Goal: Transaction & Acquisition: Purchase product/service

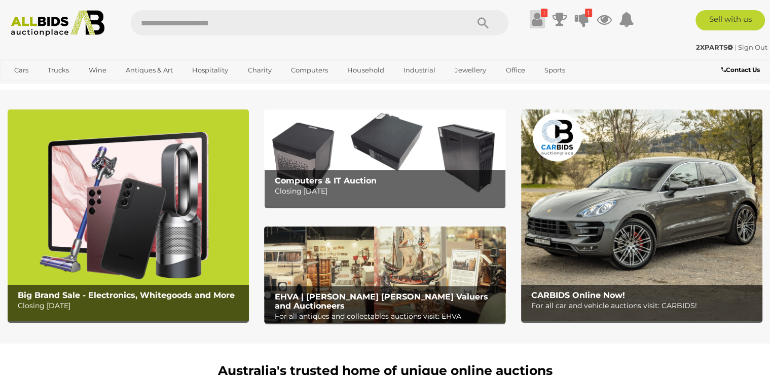
click at [538, 22] on icon at bounding box center [537, 19] width 11 height 18
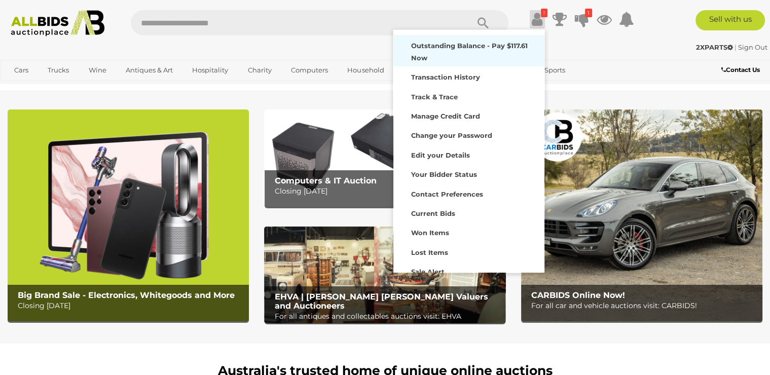
click at [476, 50] on strong "Outstanding Balance - Pay $117.61 Now" at bounding box center [469, 52] width 117 height 20
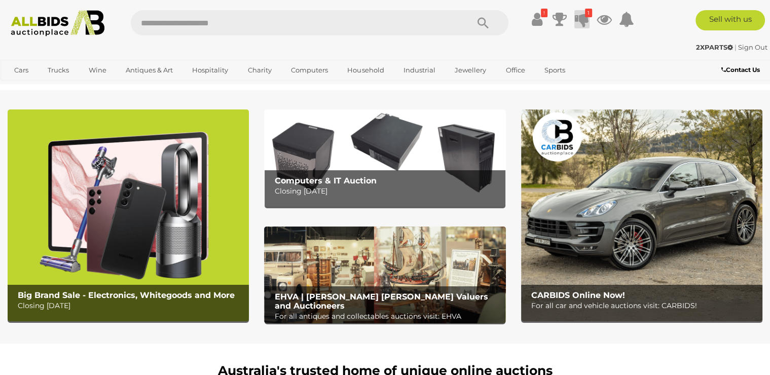
click at [580, 19] on icon at bounding box center [582, 19] width 14 height 18
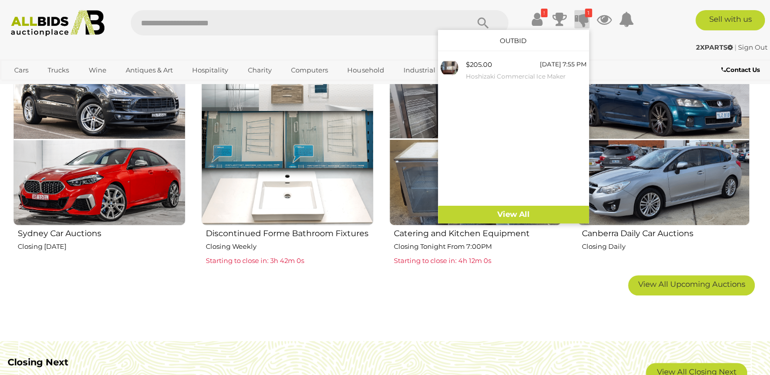
scroll to position [657, 0]
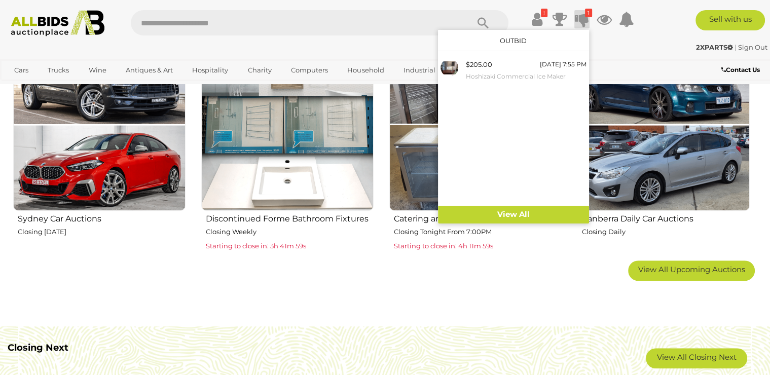
click at [424, 129] on img at bounding box center [475, 125] width 172 height 172
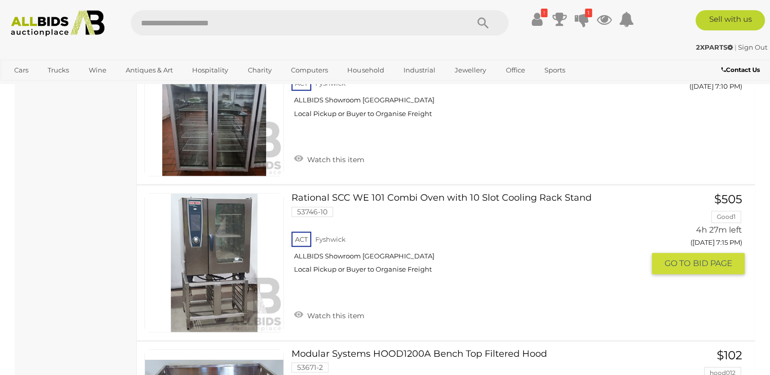
scroll to position [657, 0]
click at [727, 218] on link "$505 Good1 4h 27m left (Today 7:15 PM) GO TO BID PAGE" at bounding box center [702, 234] width 85 height 82
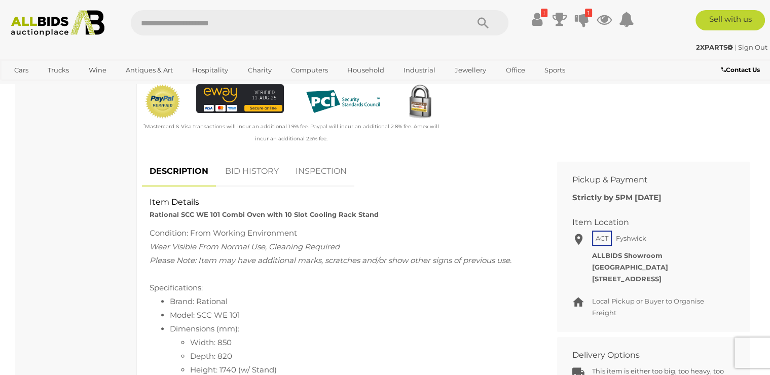
scroll to position [329, 0]
click at [252, 174] on link "BID HISTORY" at bounding box center [252, 171] width 69 height 30
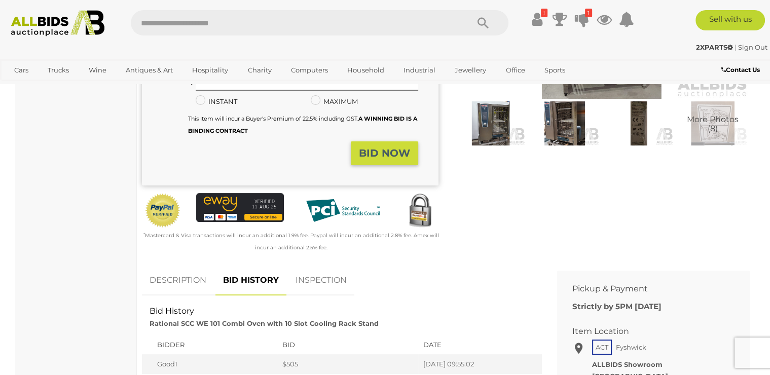
scroll to position [0, 0]
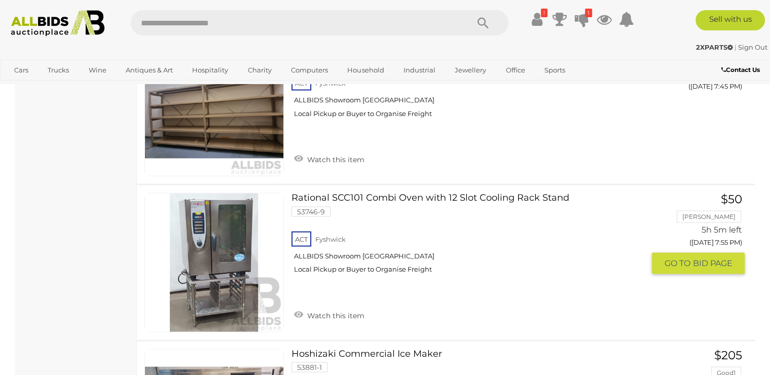
scroll to position [1884, 0]
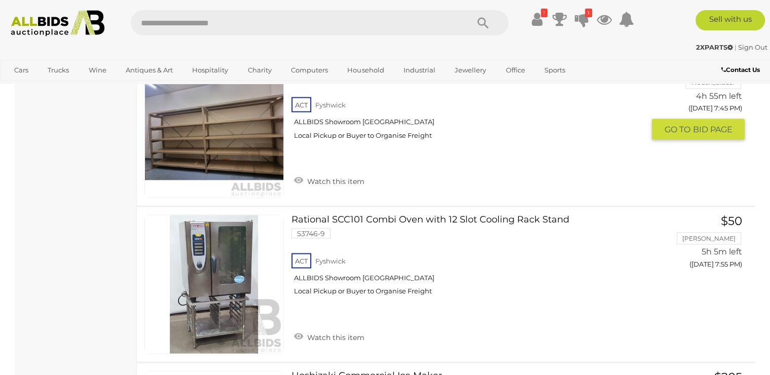
click at [462, 147] on div "ACT Fyshwick ALLBIDS Showroom Fyshwick Local Pickup or Buyer to Organise Freight" at bounding box center [468, 121] width 353 height 52
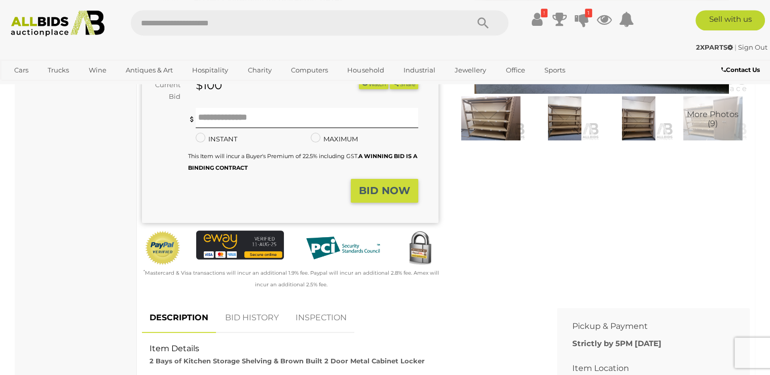
scroll to position [383, 0]
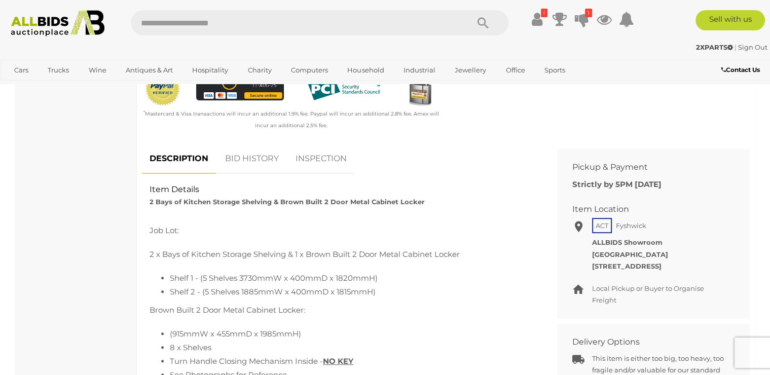
click at [254, 157] on link "BID HISTORY" at bounding box center [252, 159] width 69 height 30
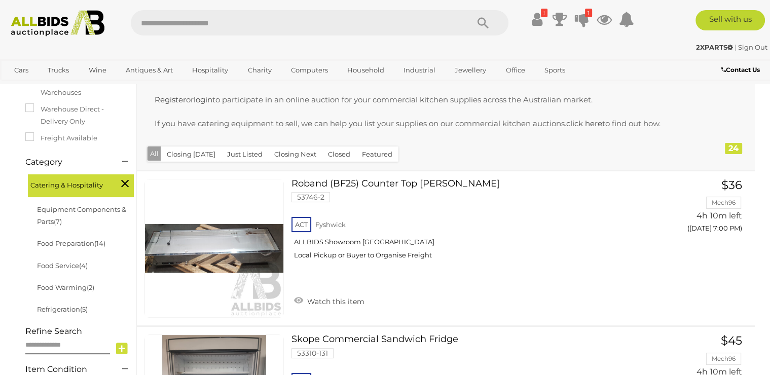
scroll to position [237, 0]
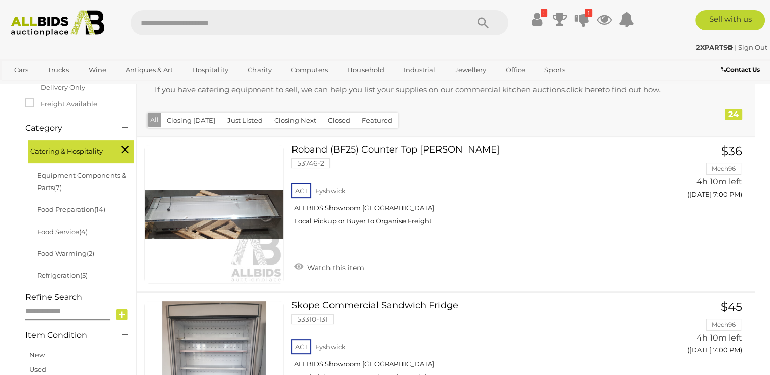
click at [28, 23] on img at bounding box center [58, 23] width 104 height 26
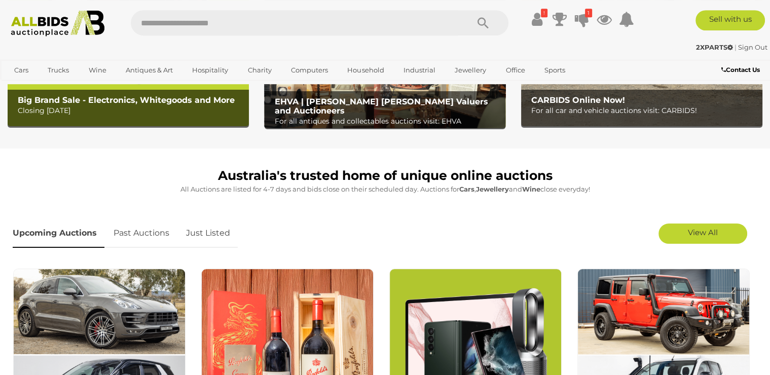
scroll to position [219, 0]
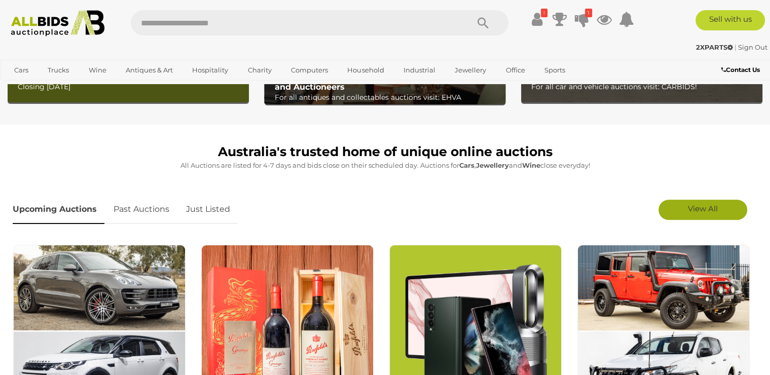
click at [690, 212] on span "View All" at bounding box center [703, 209] width 30 height 10
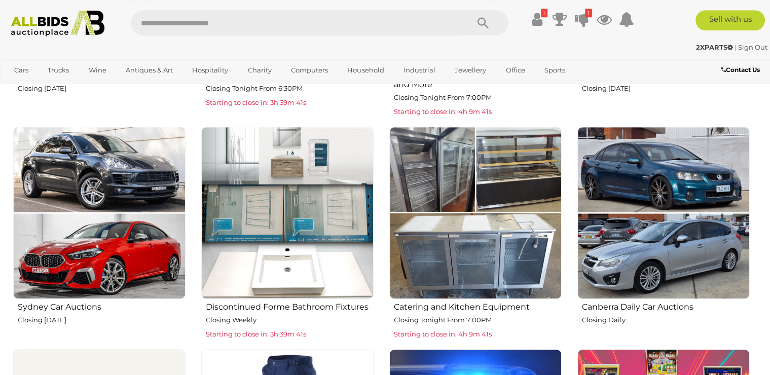
scroll to position [548, 0]
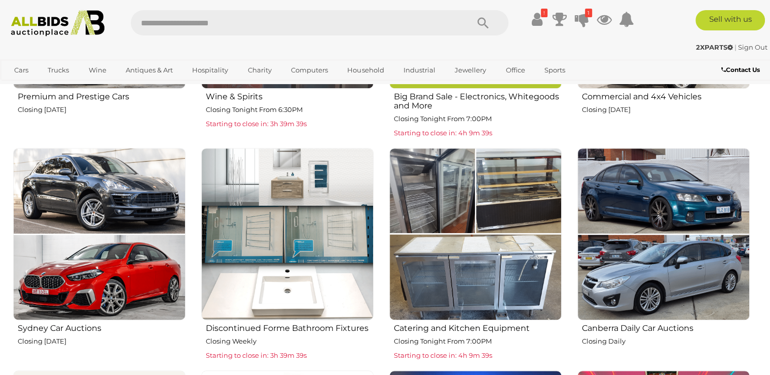
click at [265, 229] on img at bounding box center [287, 234] width 172 height 172
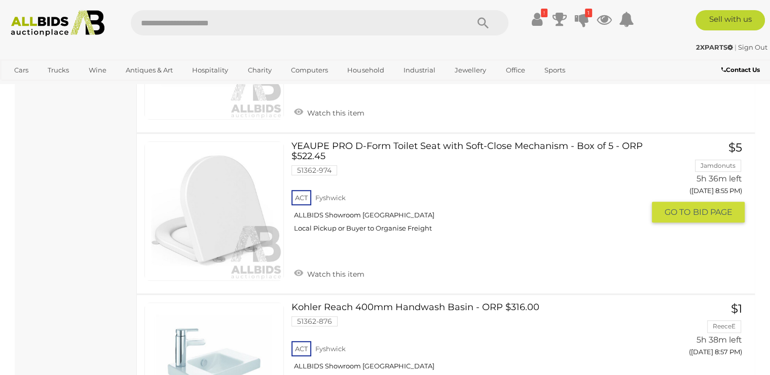
scroll to position [4108, 0]
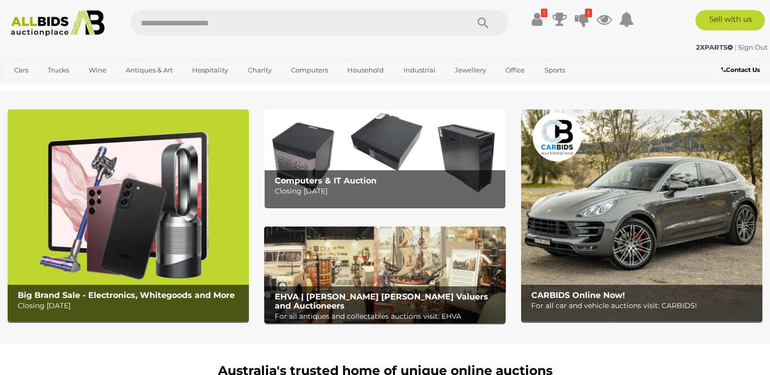
scroll to position [548, 0]
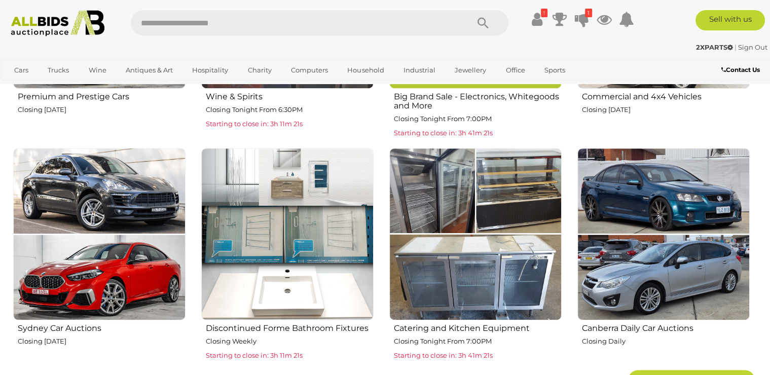
click at [477, 225] on img at bounding box center [475, 234] width 172 height 172
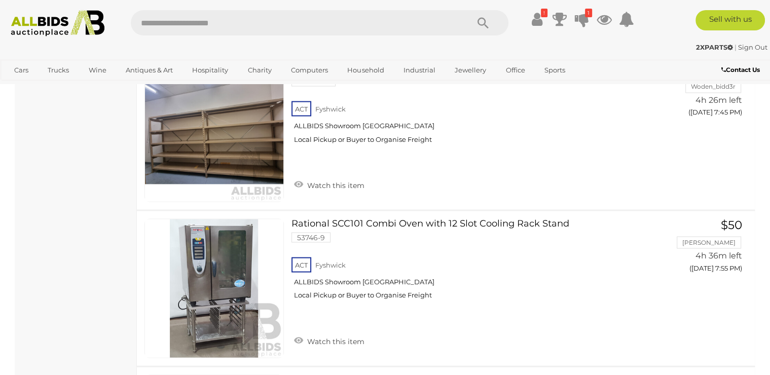
scroll to position [1880, 0]
